Goal: Check status: Check status

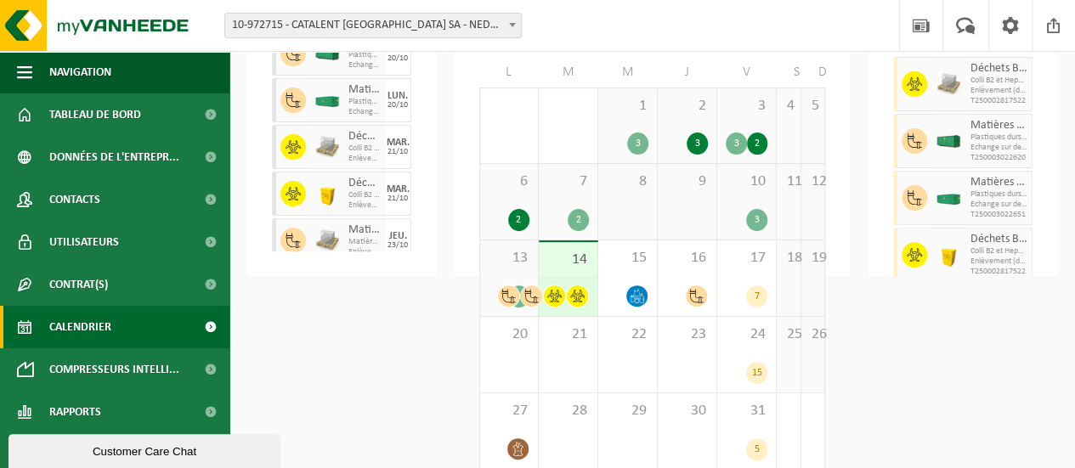
scroll to position [190, 0]
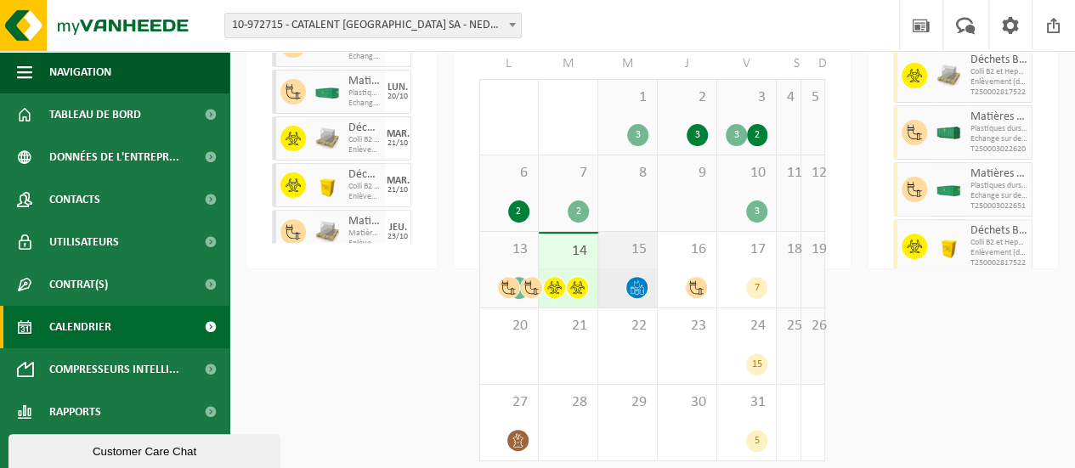
click at [634, 286] on icon at bounding box center [637, 287] width 14 height 14
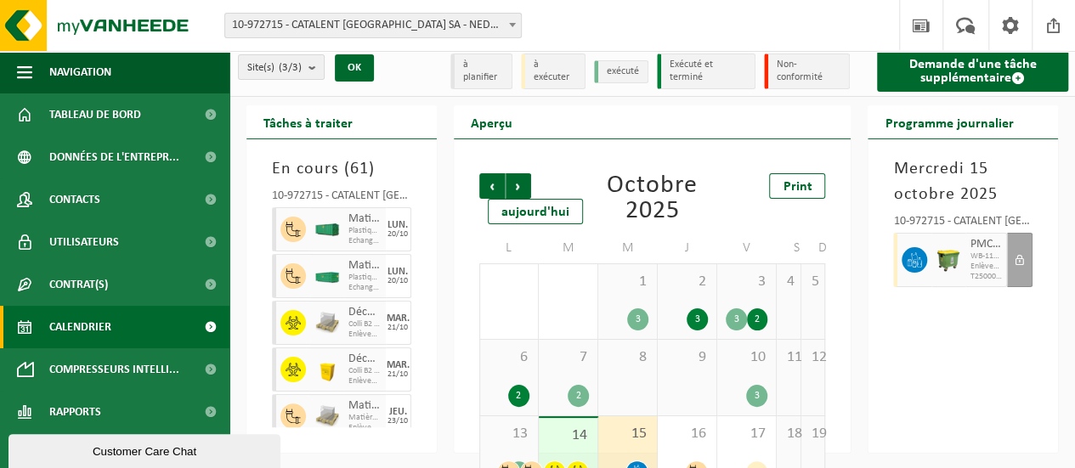
scroll to position [0, 0]
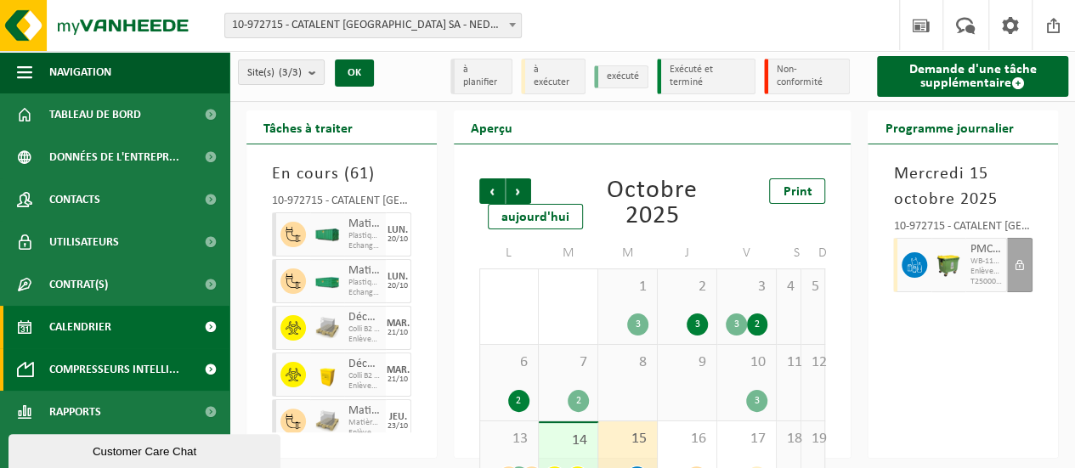
click at [87, 370] on span "Compresseurs intelli..." at bounding box center [114, 369] width 130 height 42
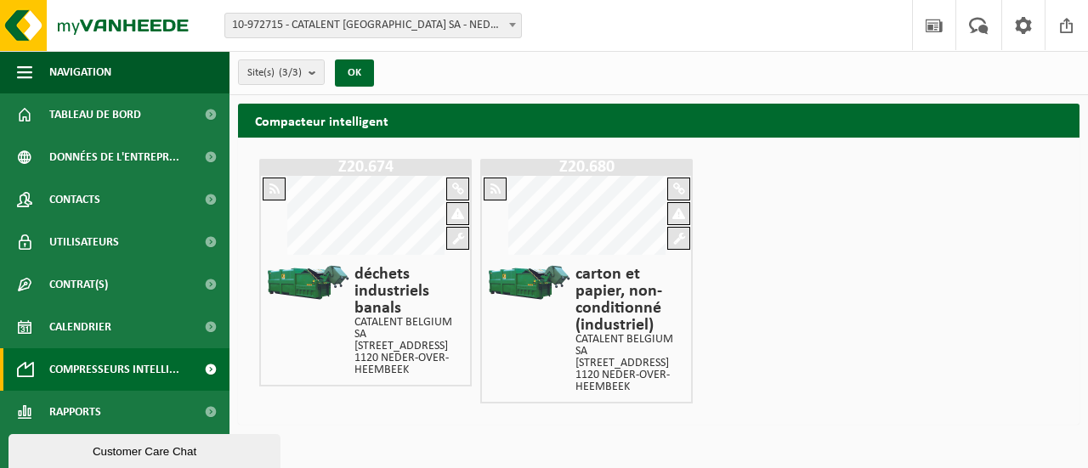
click at [744, 367] on div "Z20.674 déchets industriels banals CATALENT BELGIUM SA RUE FONT SAINT LANDRY 10…" at bounding box center [658, 281] width 807 height 253
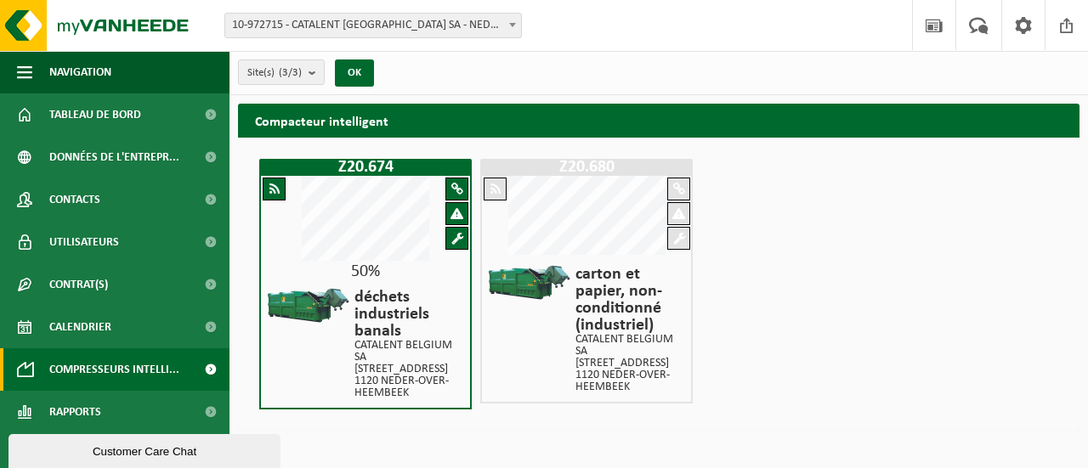
click at [779, 334] on div "Z20.674 50% déchets industriels banals CATALENT BELGIUM SA RUE FONT SAINT LANDR…" at bounding box center [658, 284] width 807 height 259
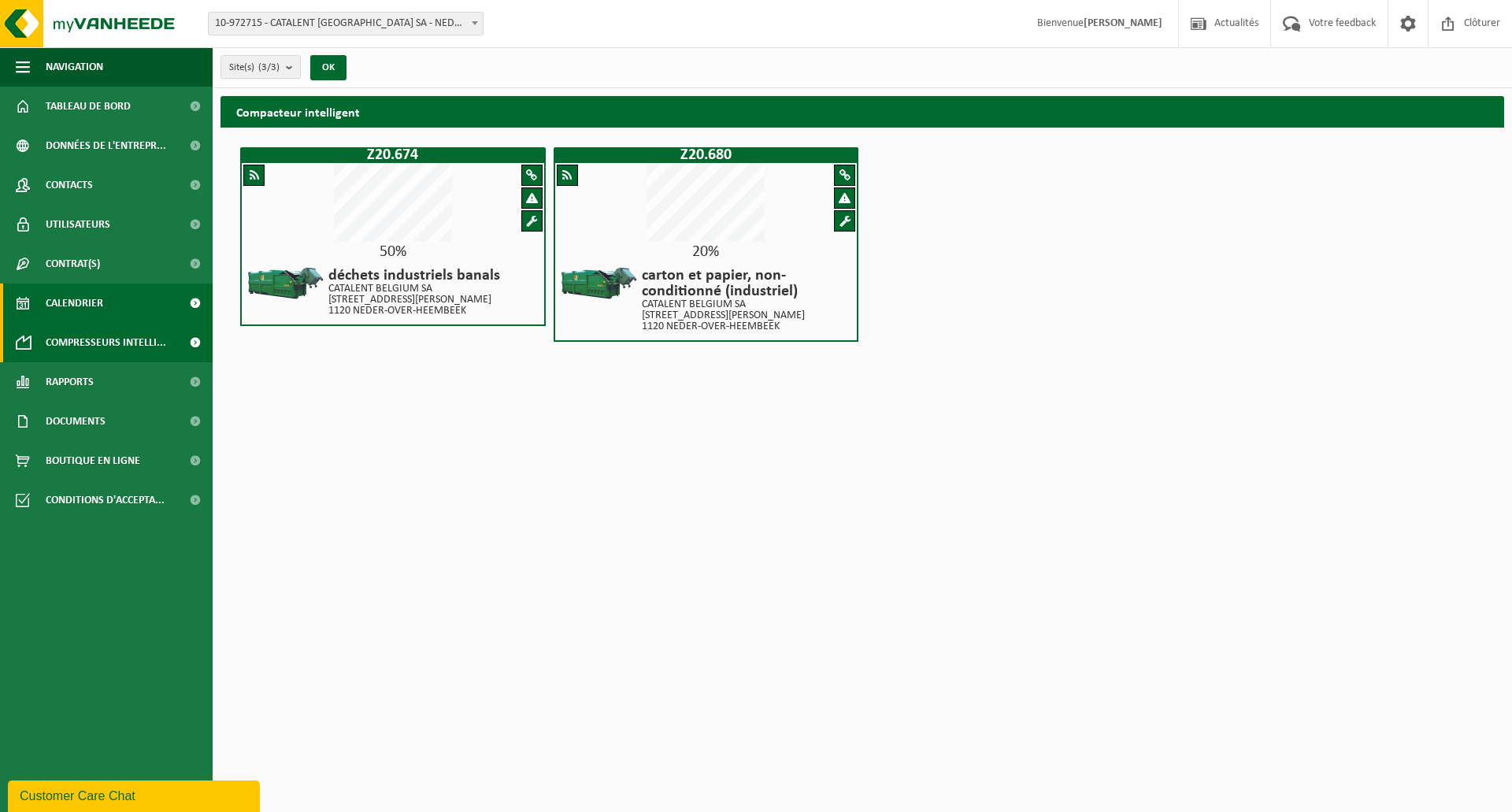
click at [79, 301] on span "Calendrier" at bounding box center [74, 303] width 57 height 39
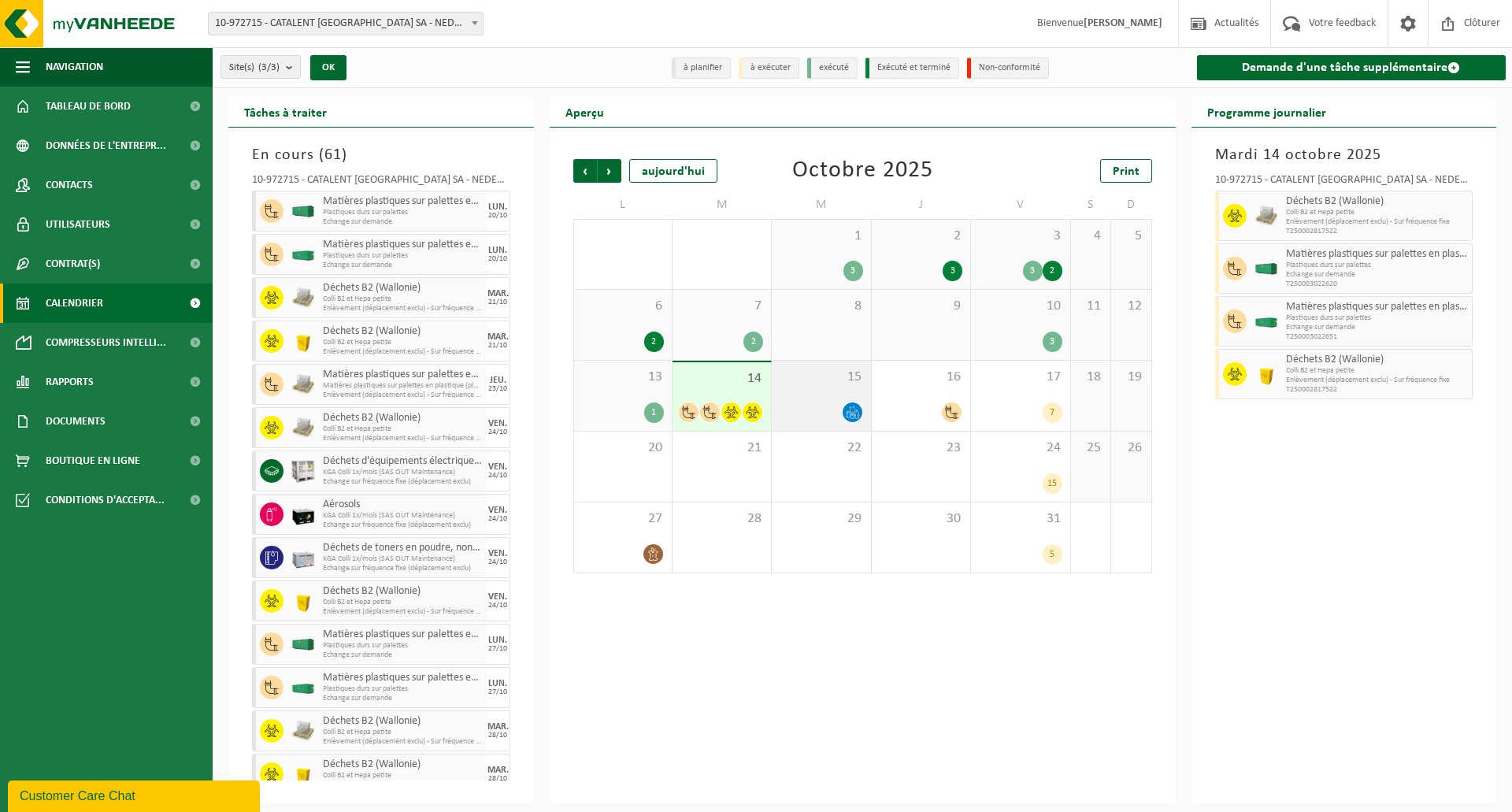
click at [839, 405] on div at bounding box center [820, 412] width 82 height 21
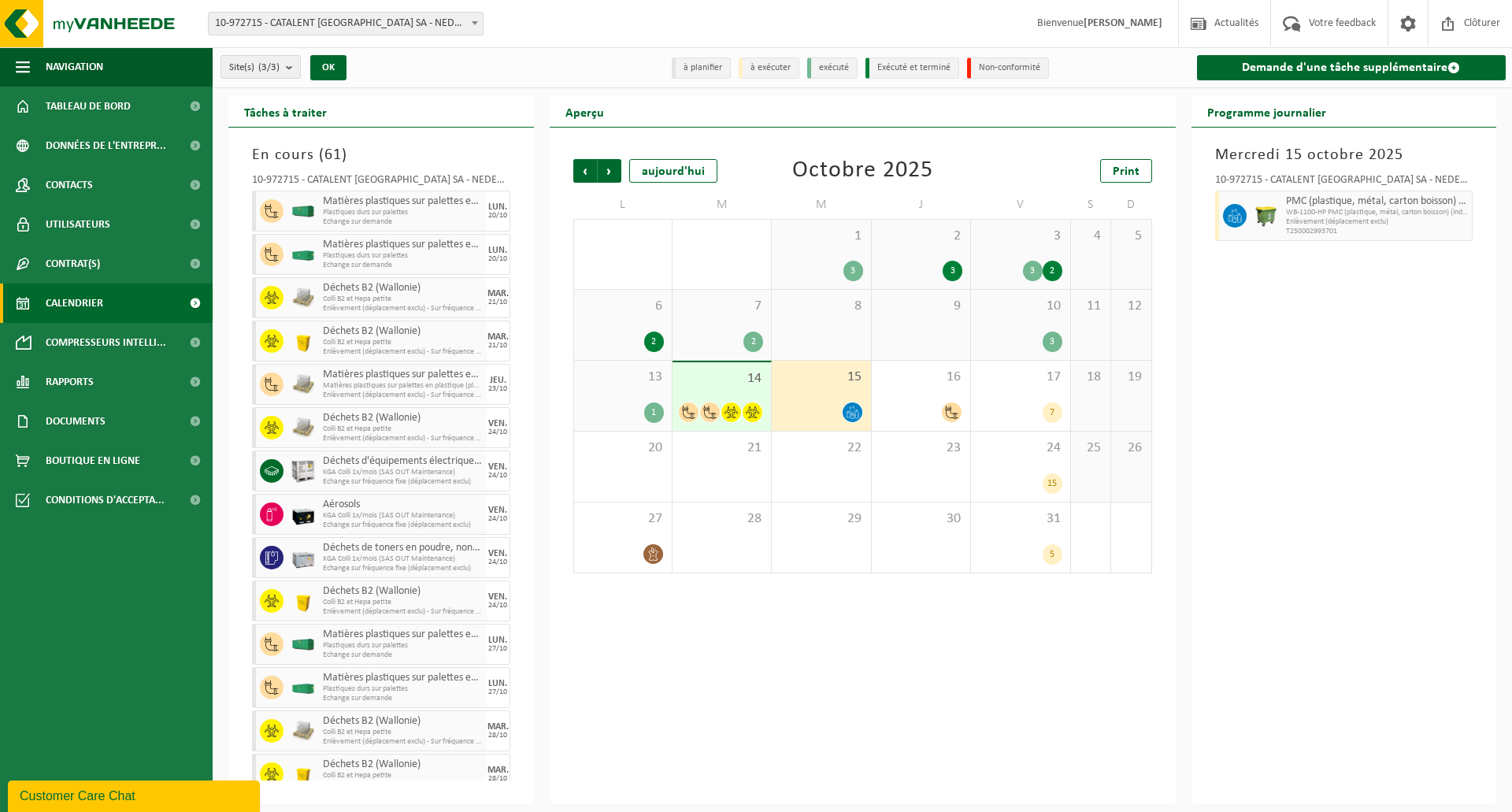
click at [1330, 222] on span "Enlèvement (déplacement exclu)" at bounding box center [1377, 222] width 183 height 9
drag, startPoint x: 1436, startPoint y: 209, endPoint x: 1406, endPoint y: 149, distance: 67.1
click at [1406, 149] on h3 "Mercredi 15 octobre 2025" at bounding box center [1343, 155] width 258 height 23
click at [808, 402] on div at bounding box center [820, 412] width 82 height 21
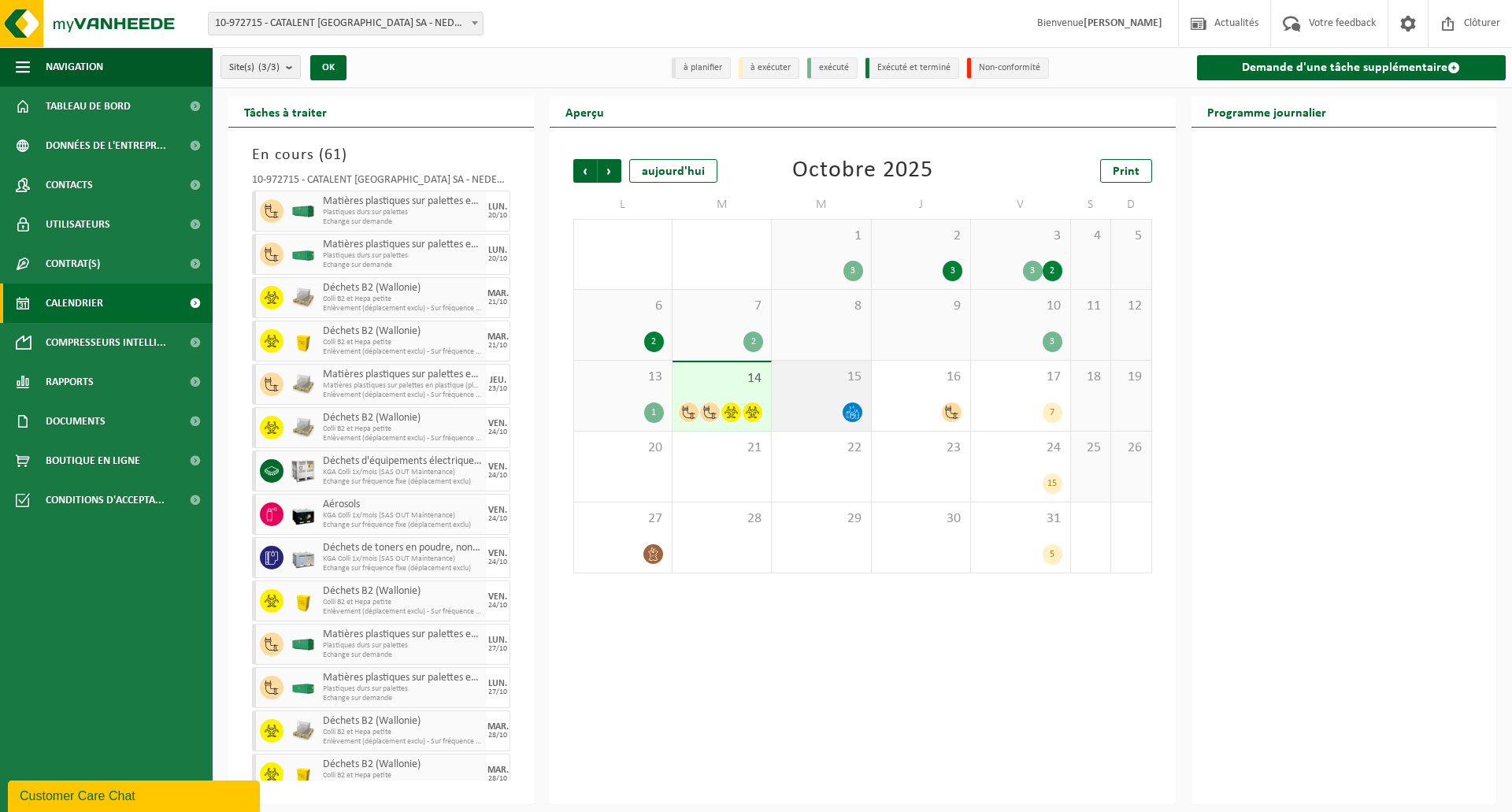
click at [832, 387] on div "15" at bounding box center [821, 396] width 98 height 70
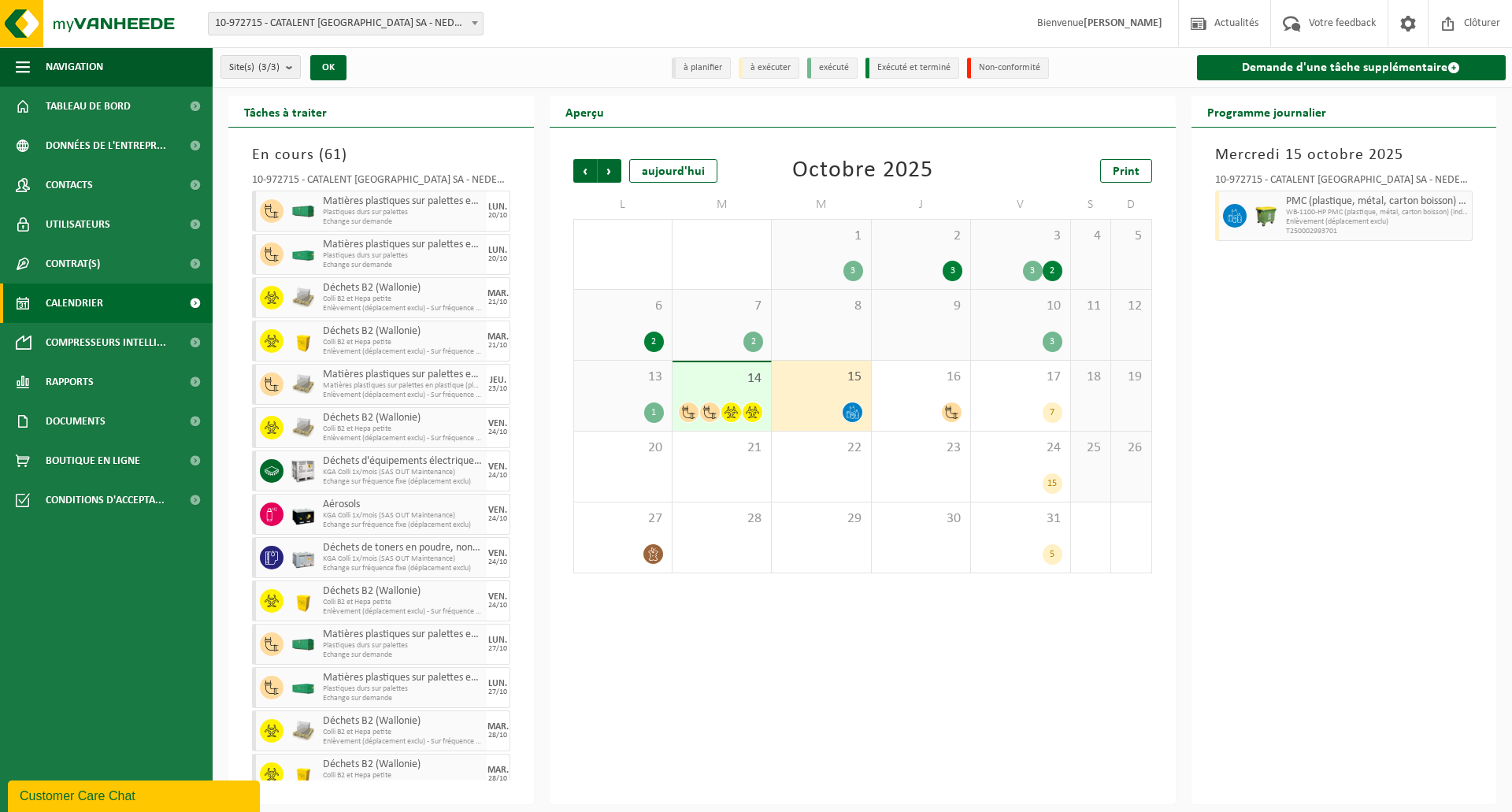
click at [706, 582] on div "Précédent Suivant aujourd'hui Octobre 2025 Print L M M J V S D 29 2 3 30 1 1 3 …" at bounding box center [863, 366] width 595 height 446
